Goal: Check status: Check status

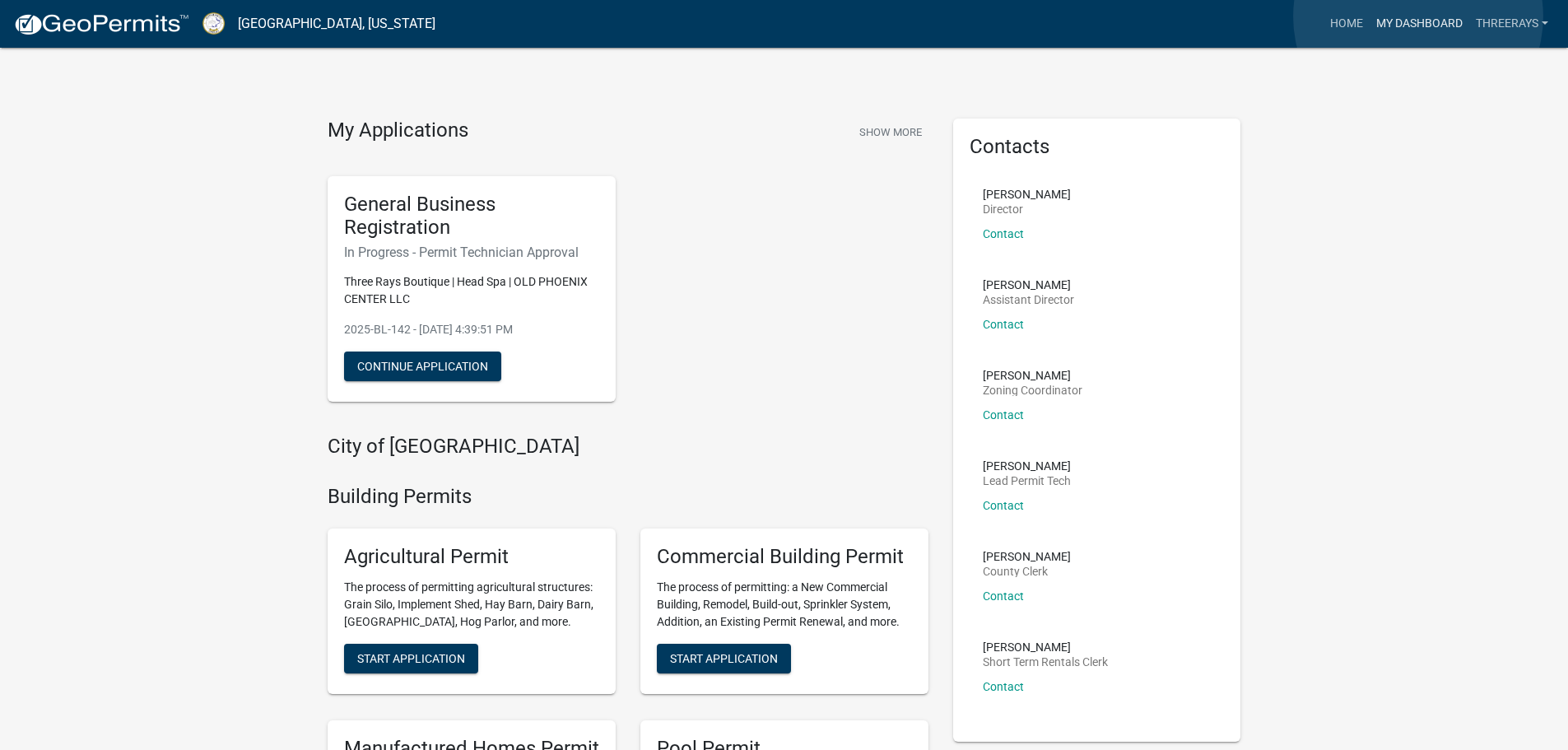
click at [1419, 17] on link "My Dashboard" at bounding box center [1419, 24] width 99 height 32
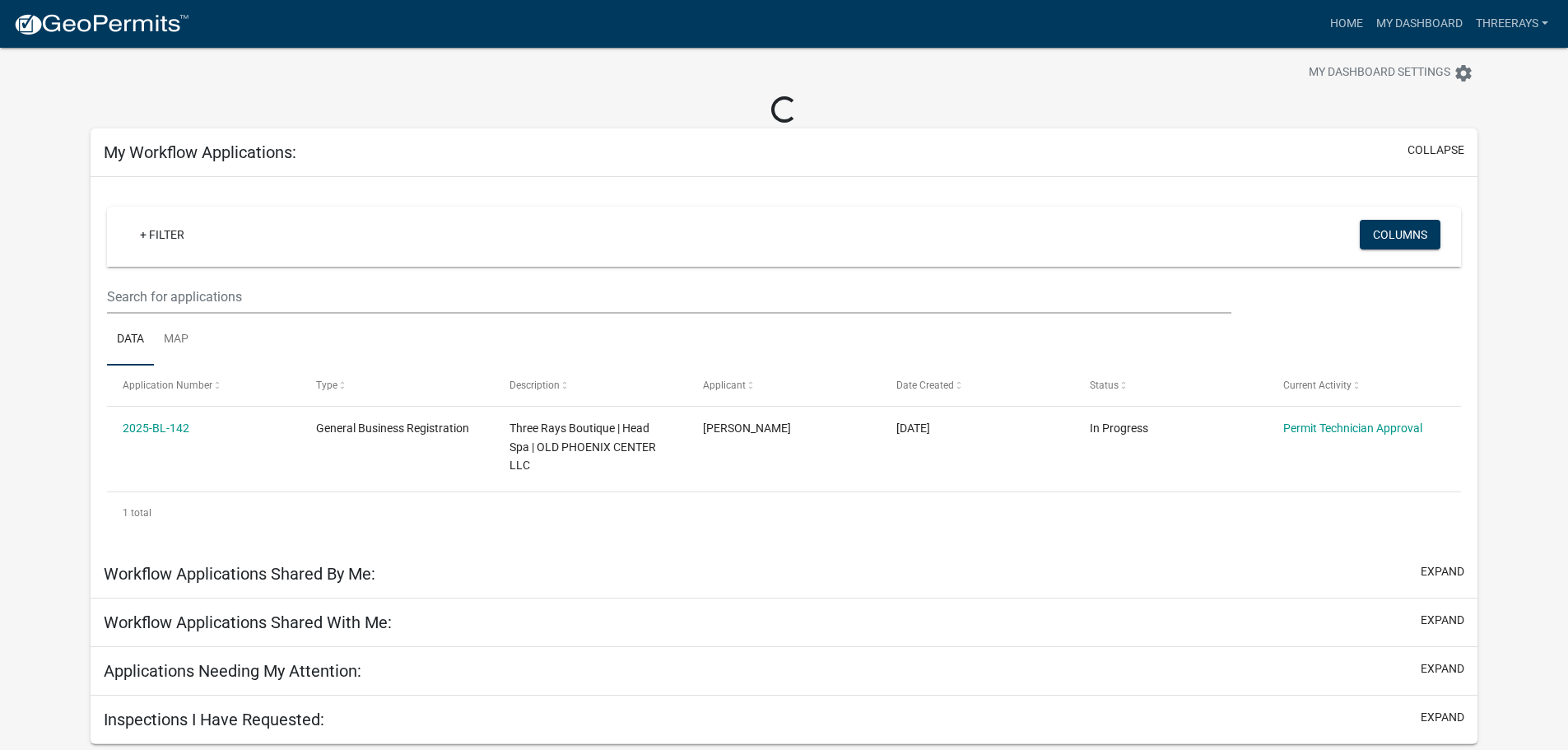
scroll to position [47, 0]
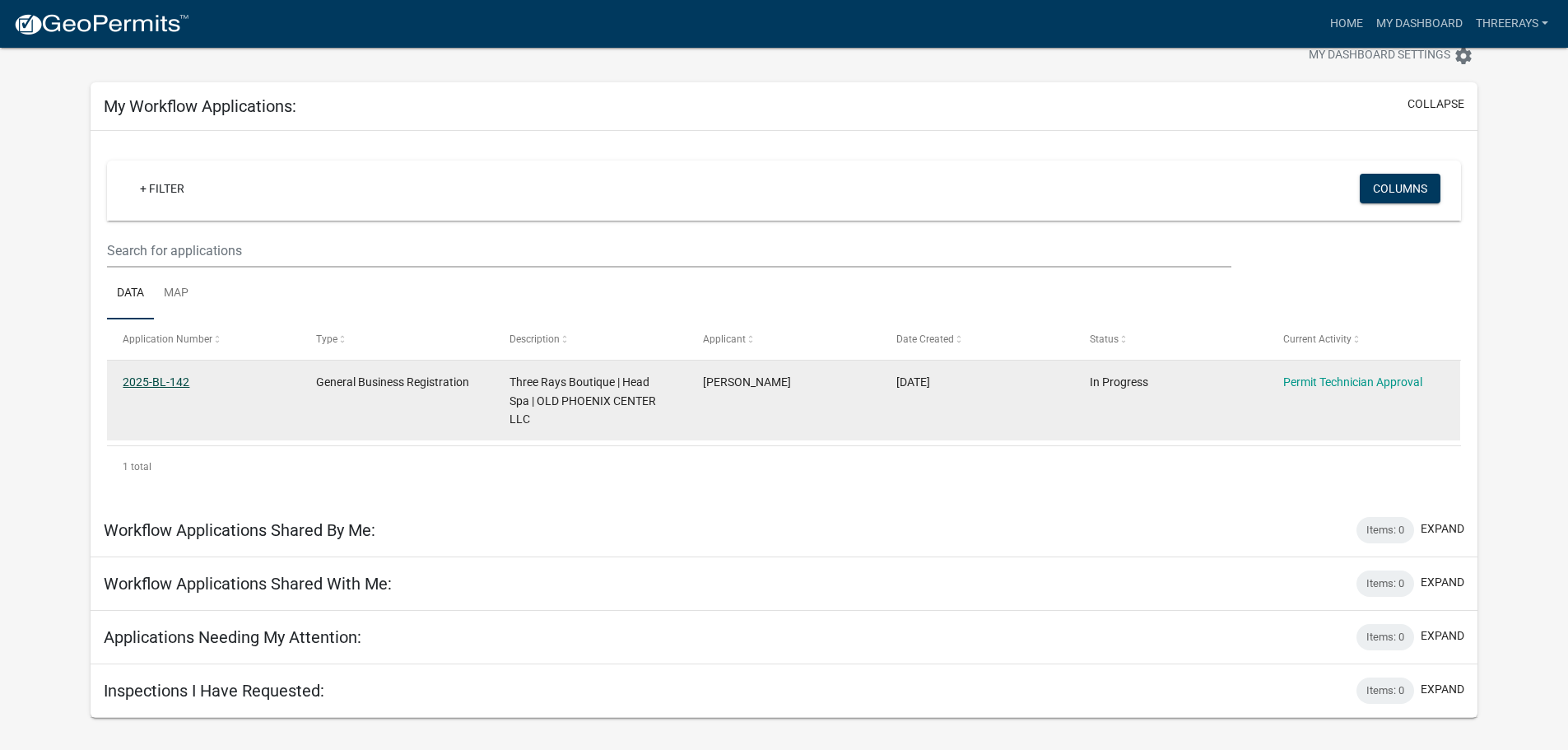
click at [165, 381] on link "2025-BL-142" at bounding box center [156, 382] width 67 height 13
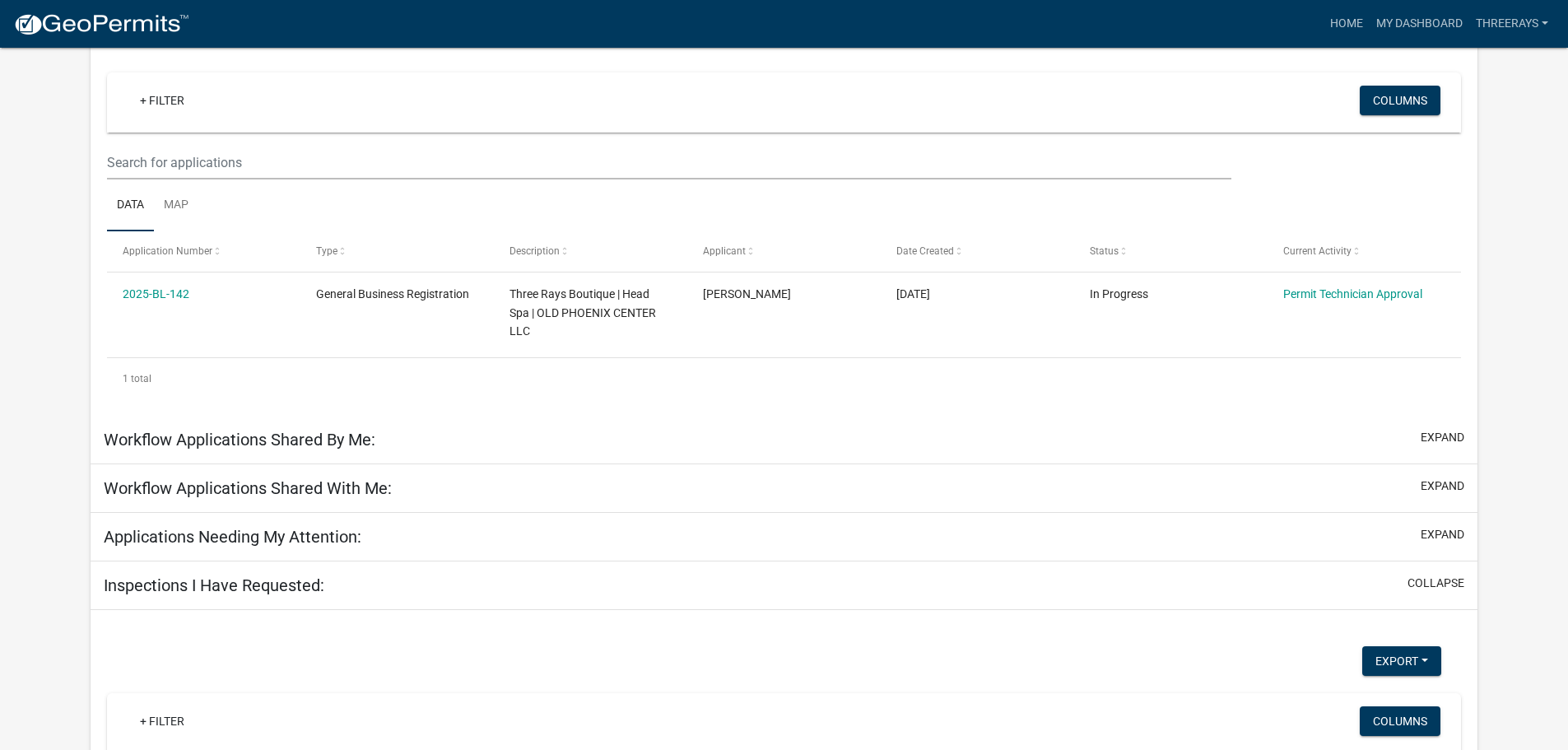
scroll to position [136, 0]
